Goal: Obtain resource: Obtain resource

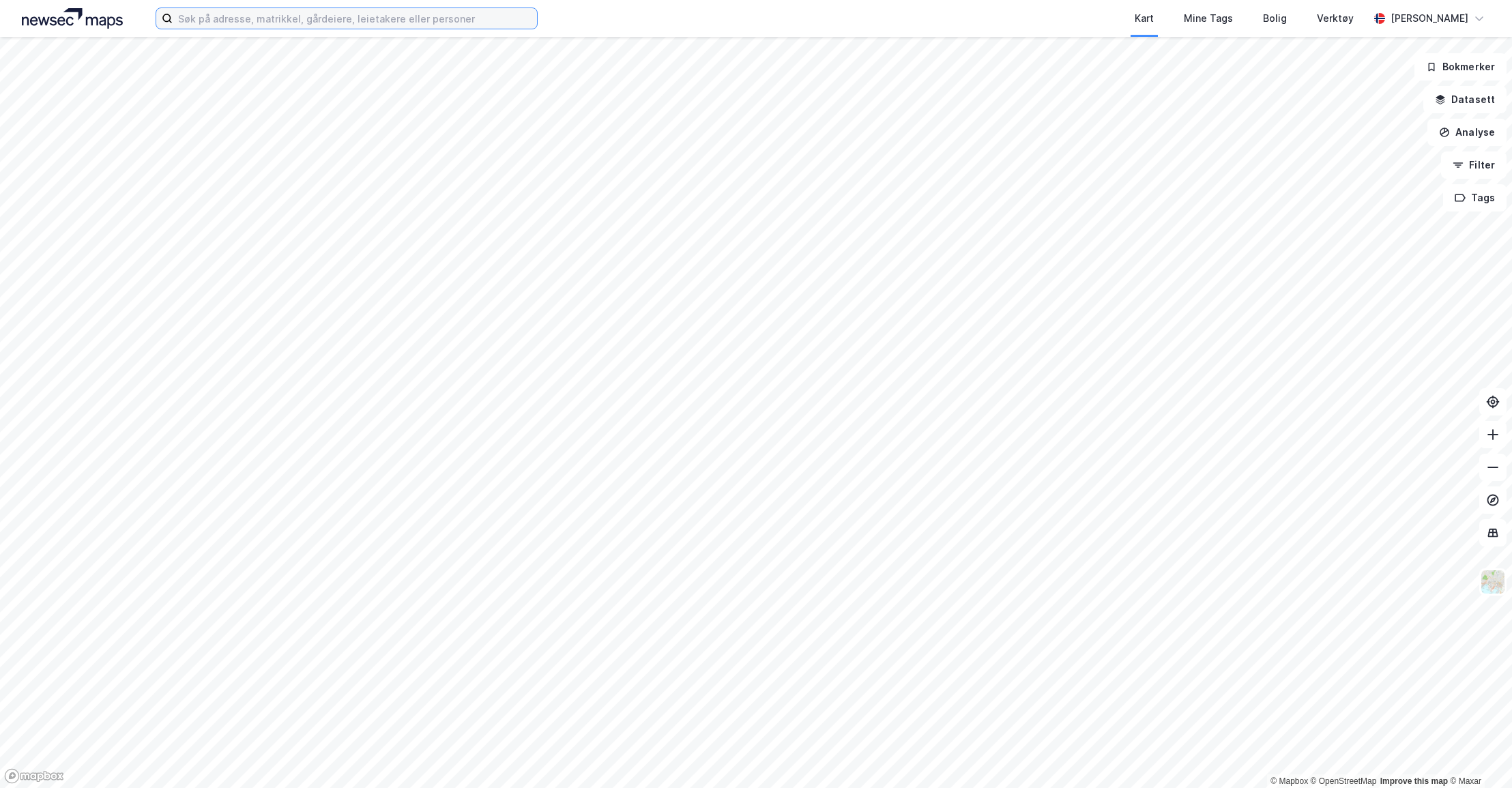
click at [187, 15] on input at bounding box center [355, 18] width 365 height 20
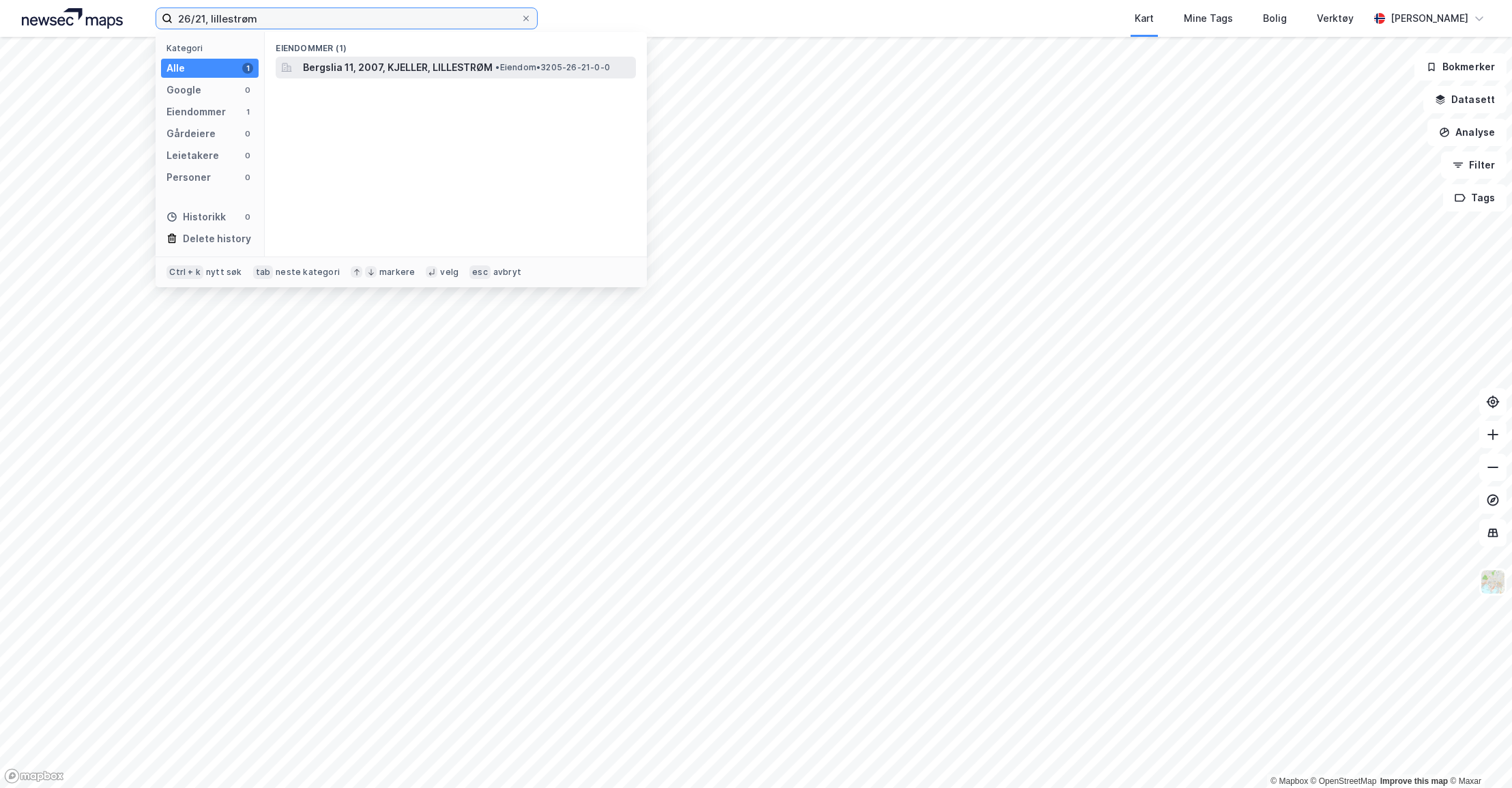
type input "26/21, lillestrøm"
click at [349, 68] on span "Bergslia 11, 2007, KJELLER, LILLESTRØM" at bounding box center [398, 68] width 190 height 16
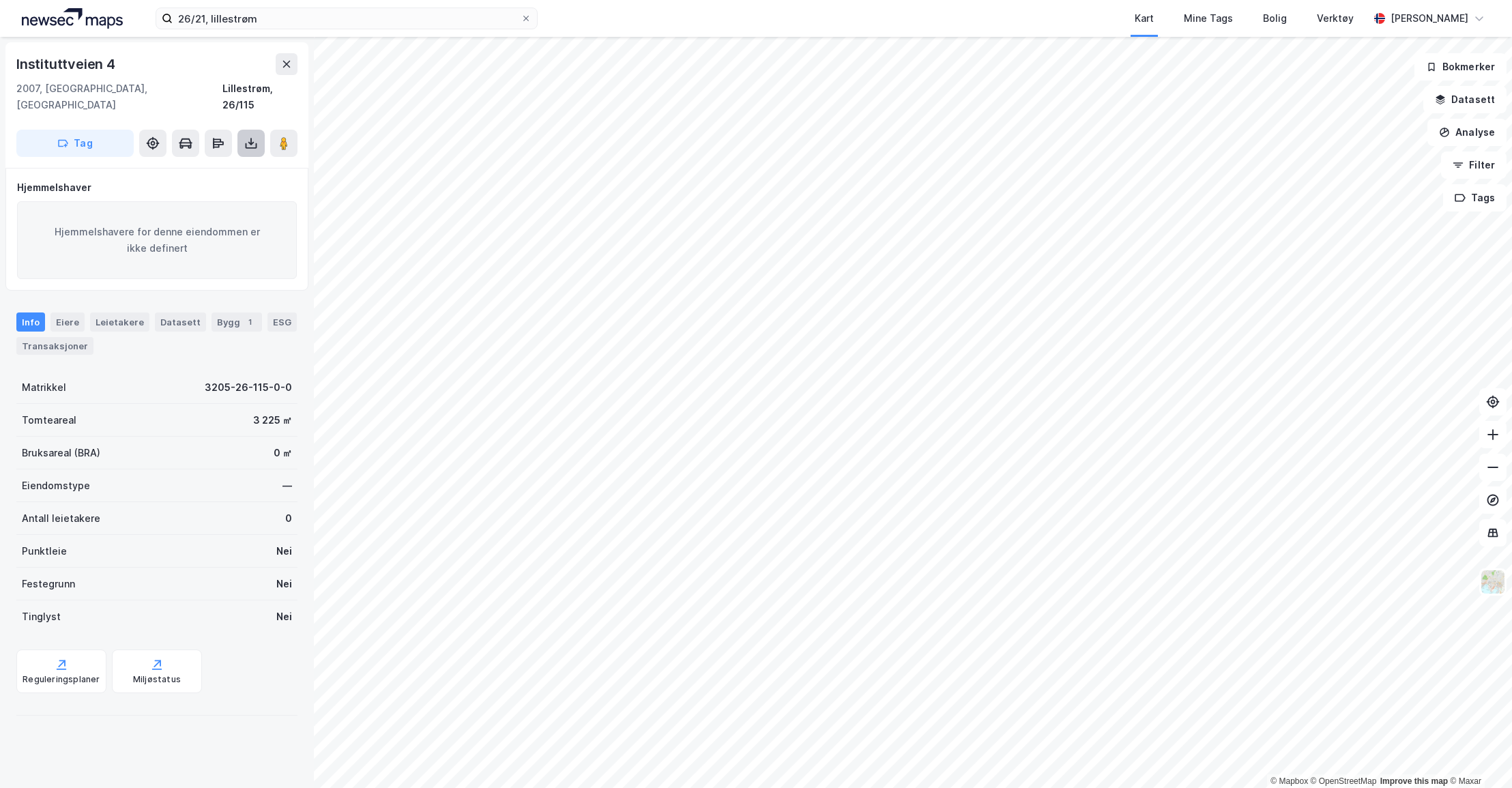
click at [247, 137] on icon at bounding box center [251, 143] width 14 height 14
click at [207, 165] on div "Last ned grunnbok" at bounding box center [183, 170] width 79 height 11
